Goal: Contribute content: Contribute content

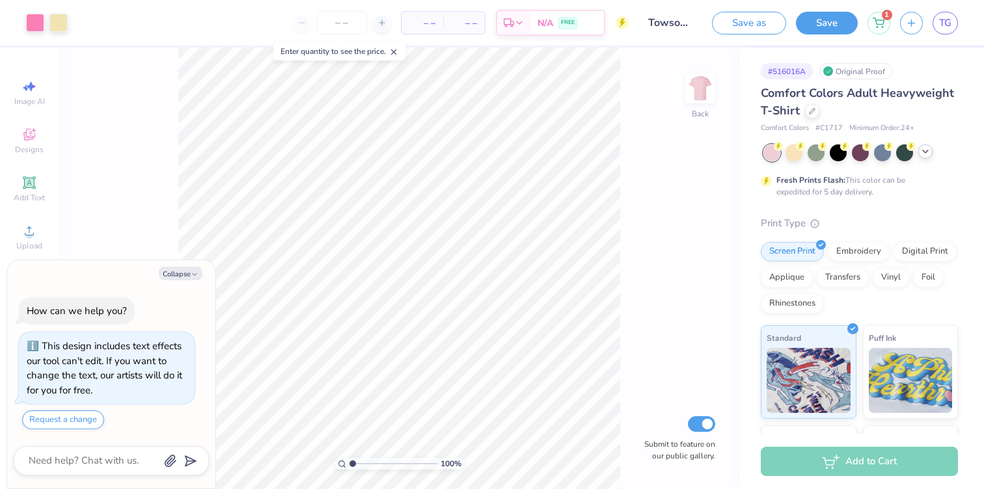
click at [927, 152] on icon at bounding box center [925, 151] width 10 height 10
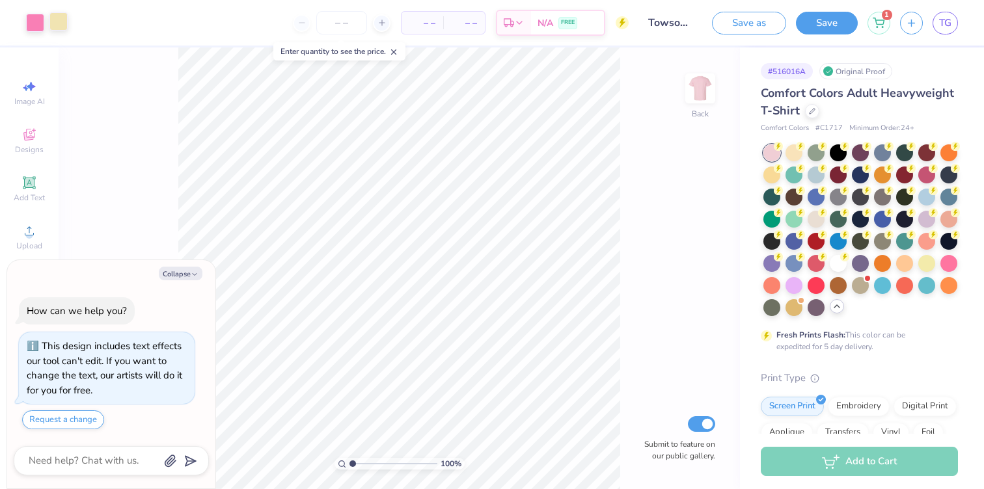
click at [61, 24] on div at bounding box center [58, 21] width 18 height 18
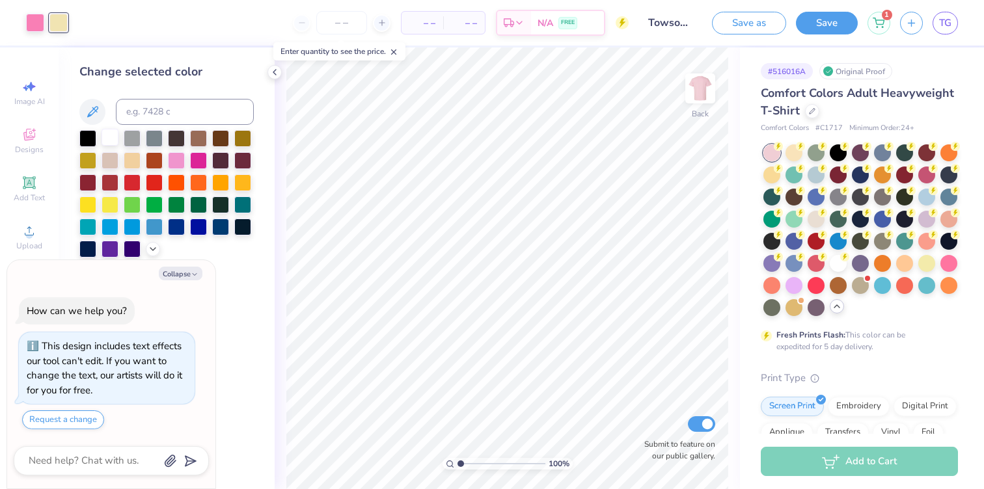
click at [107, 133] on div at bounding box center [110, 137] width 17 height 17
click at [186, 268] on button "Collapse" at bounding box center [181, 274] width 44 height 14
type textarea "x"
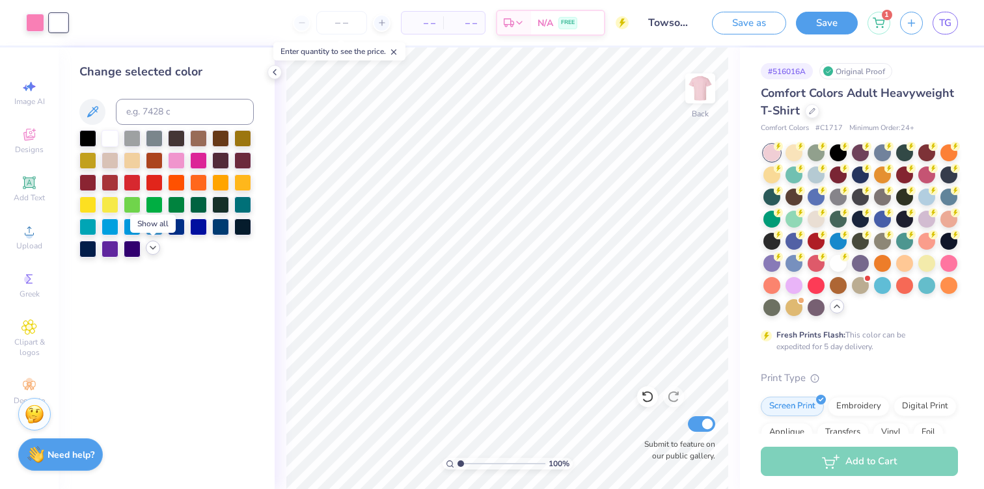
click at [151, 247] on polyline at bounding box center [152, 248] width 5 height 3
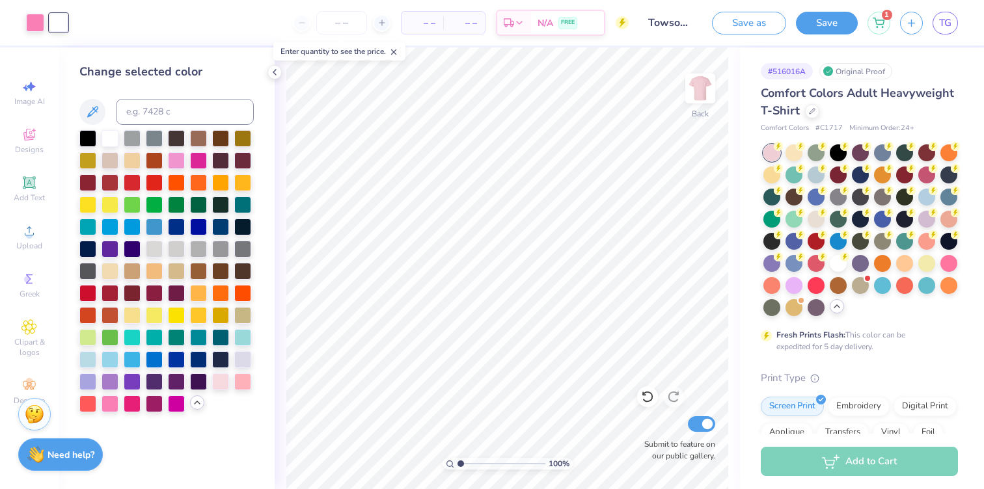
click at [99, 267] on div at bounding box center [166, 271] width 174 height 282
click at [109, 271] on div at bounding box center [110, 270] width 17 height 17
click at [151, 309] on div at bounding box center [154, 314] width 17 height 17
click at [135, 311] on div at bounding box center [132, 314] width 17 height 17
click at [952, 261] on div at bounding box center [948, 262] width 17 height 17
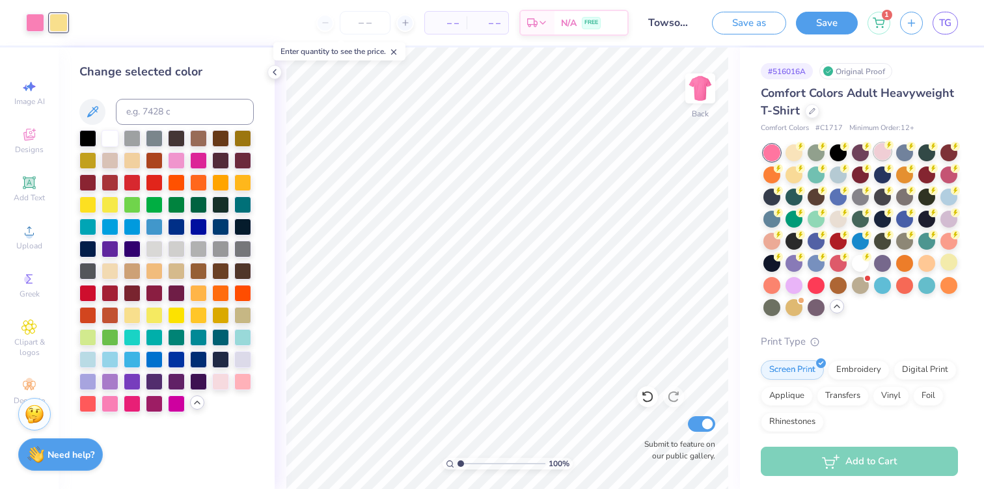
click at [884, 155] on div at bounding box center [882, 151] width 17 height 17
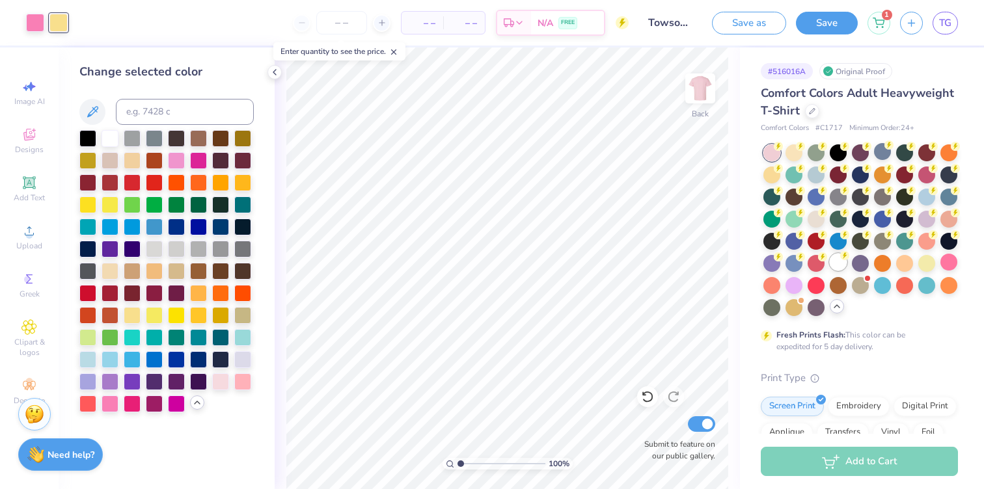
click at [838, 264] on div at bounding box center [838, 262] width 17 height 17
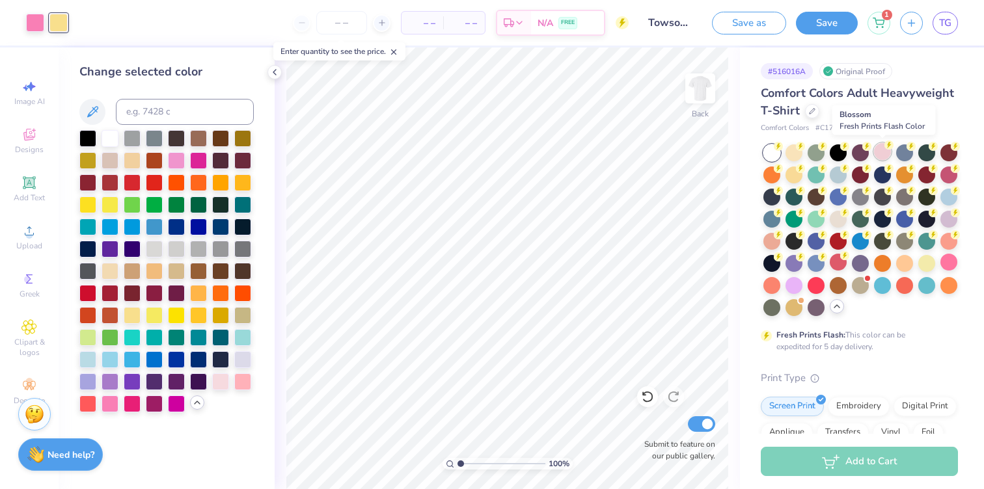
click at [878, 154] on div at bounding box center [882, 151] width 17 height 17
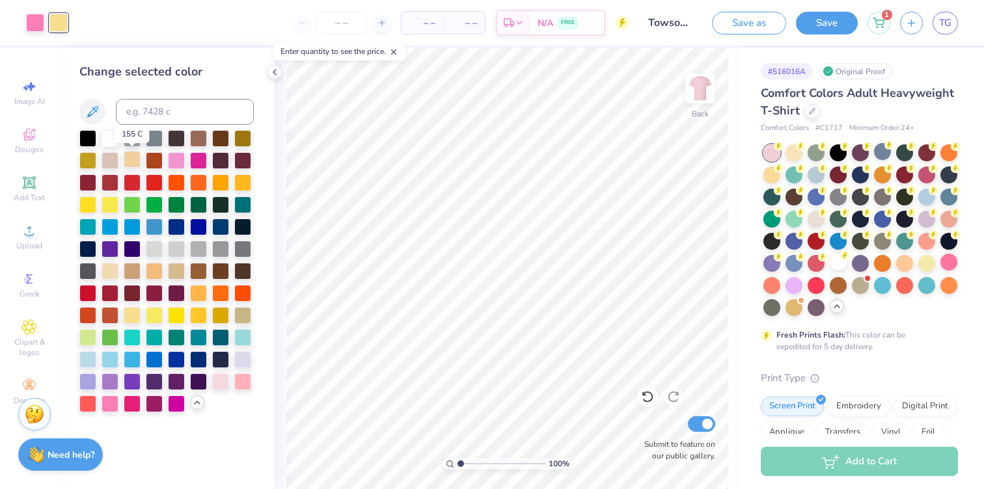
click at [132, 163] on div at bounding box center [132, 159] width 17 height 17
click at [128, 139] on div at bounding box center [132, 137] width 17 height 17
click at [109, 135] on div at bounding box center [110, 137] width 17 height 17
click at [221, 385] on div at bounding box center [220, 380] width 17 height 17
click at [111, 272] on div at bounding box center [110, 270] width 17 height 17
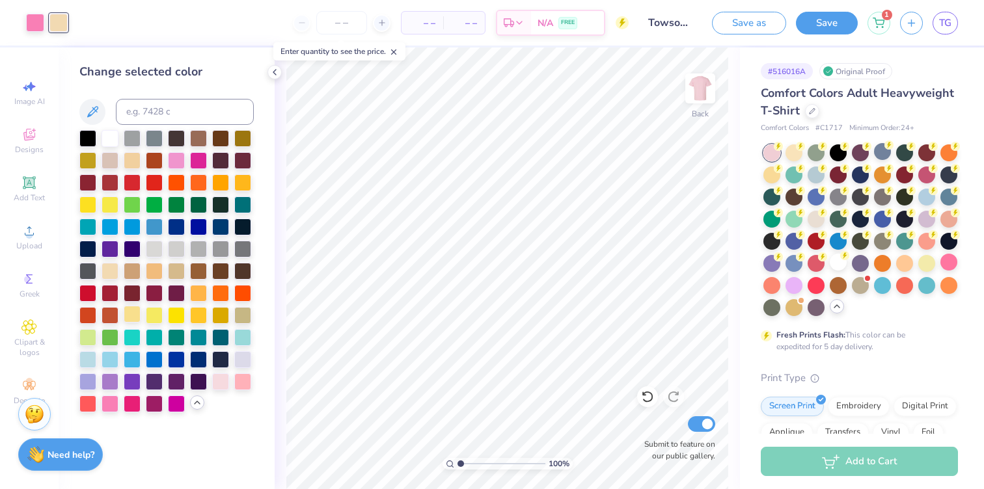
click at [137, 316] on div at bounding box center [132, 314] width 17 height 17
click at [111, 268] on div at bounding box center [110, 270] width 17 height 17
click at [135, 314] on div at bounding box center [132, 314] width 17 height 17
click at [113, 267] on div at bounding box center [110, 270] width 17 height 17
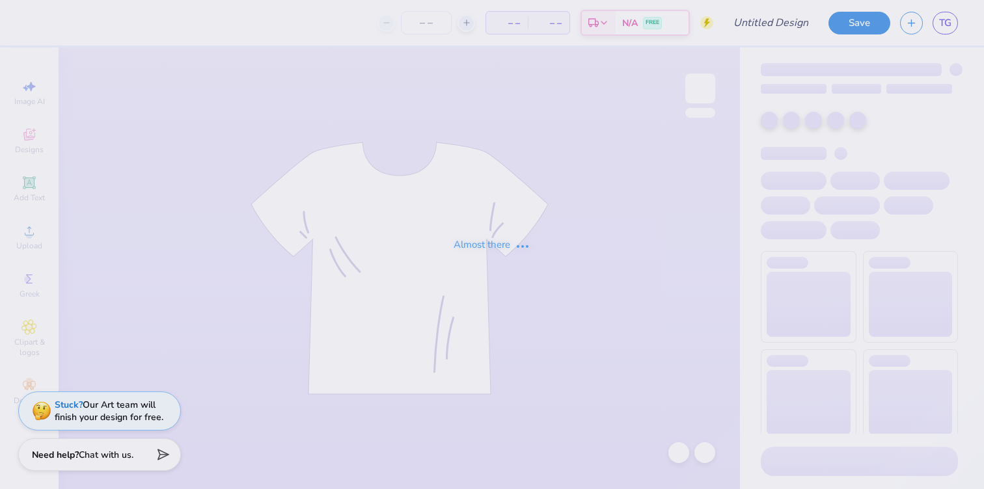
type input "Towson University : [PERSON_NAME]"
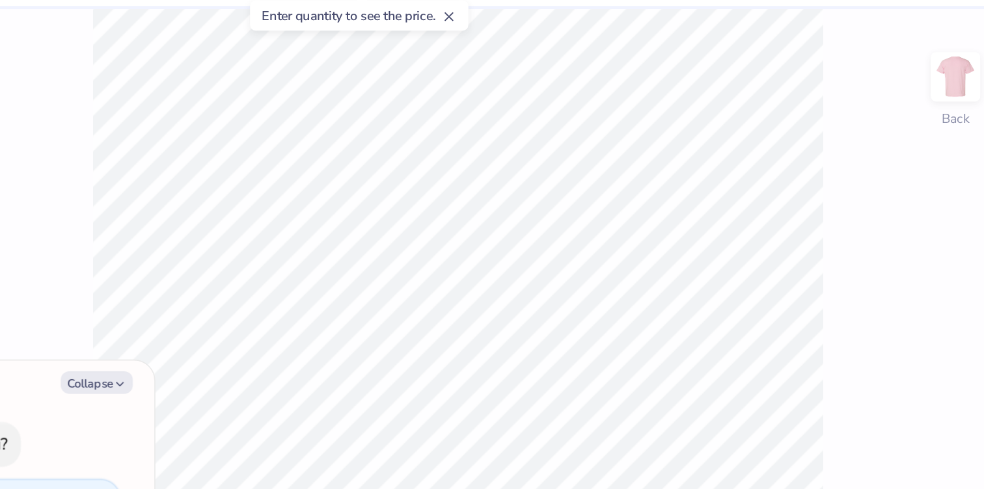
type textarea "x"
